Goal: Task Accomplishment & Management: Use online tool/utility

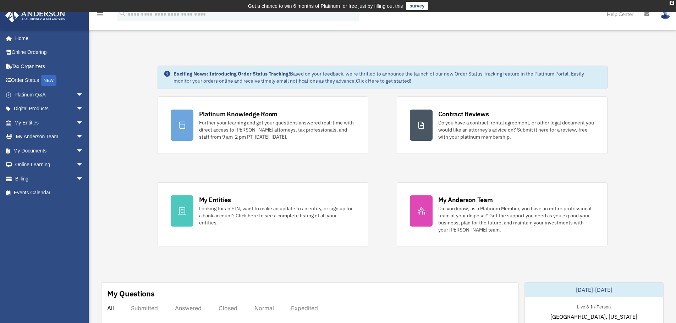
scroll to position [48, 0]
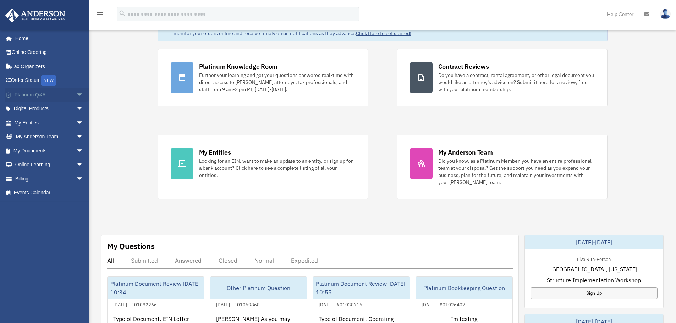
click at [76, 96] on span "arrow_drop_down" at bounding box center [83, 95] width 14 height 15
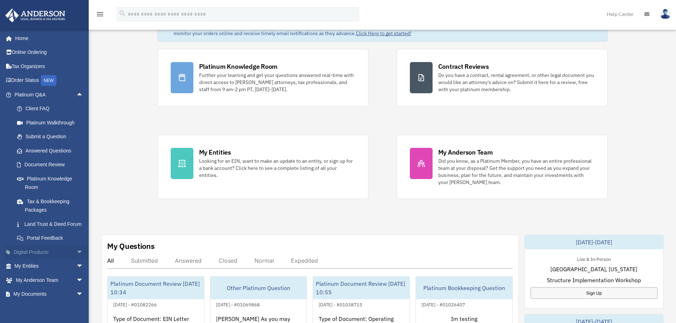
click at [76, 260] on span "arrow_drop_down" at bounding box center [83, 252] width 14 height 15
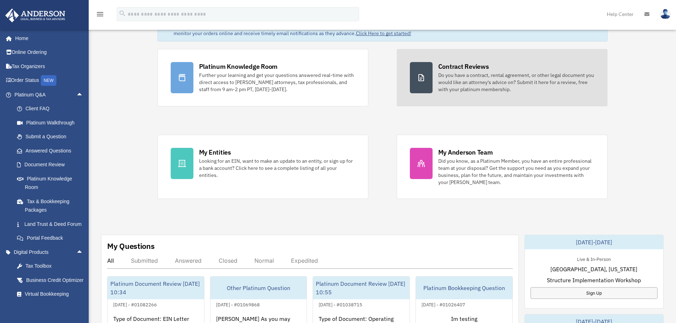
click at [457, 85] on div "Do you have a contract, rental agreement, or other legal document you would lik…" at bounding box center [516, 82] width 156 height 21
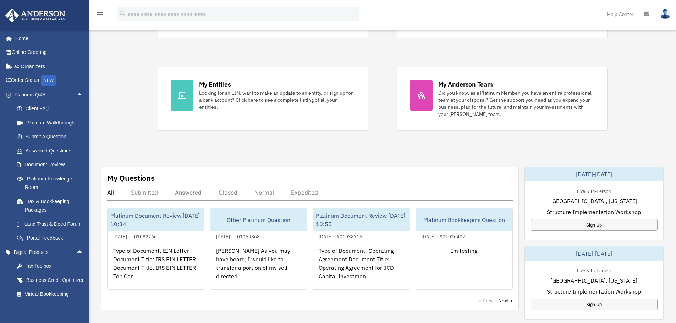
scroll to position [118, 0]
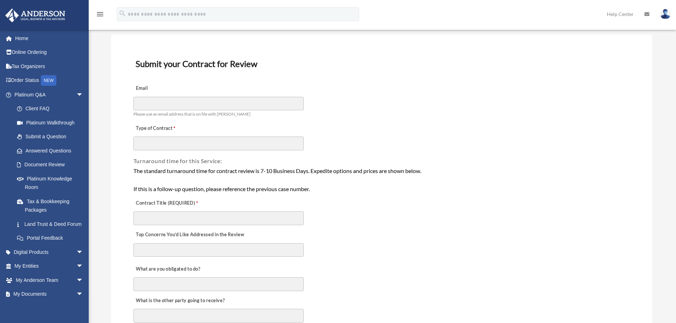
scroll to position [5, 0]
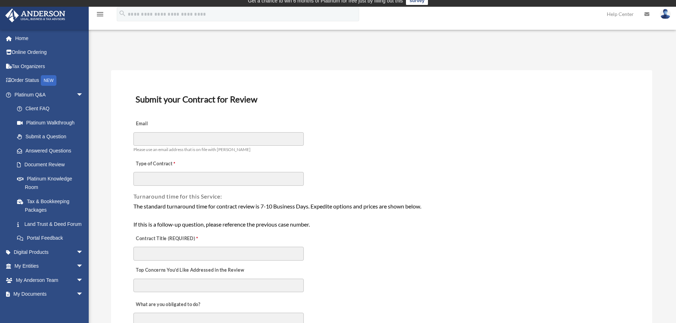
drag, startPoint x: 434, startPoint y: 209, endPoint x: 133, endPoint y: 208, distance: 301.4
click at [133, 208] on div "The standard turnaround time for contract review is 7-10 Business Days. Expedit…" at bounding box center [381, 215] width 496 height 27
copy div "The standard turnaround time for contract review is 7-10 Business Days. Expedit…"
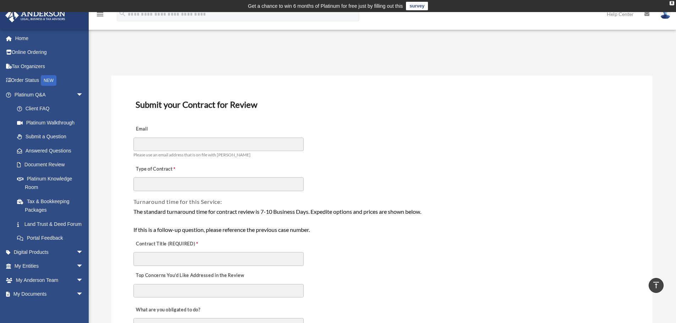
scroll to position [599, 0]
